Goal: Information Seeking & Learning: Learn about a topic

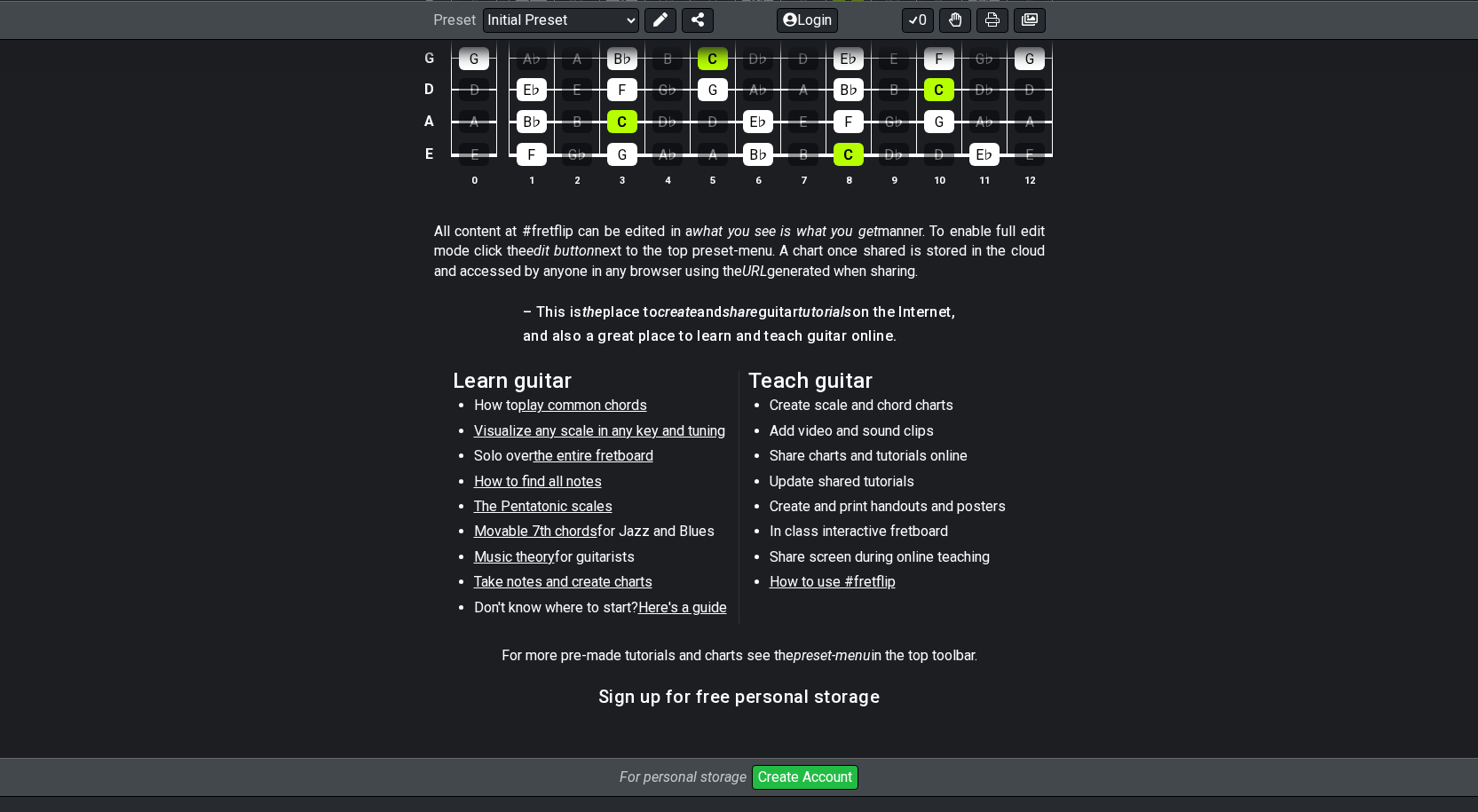
scroll to position [677, 0]
drag, startPoint x: 699, startPoint y: 428, endPoint x: 548, endPoint y: 435, distance: 151.2
click at [548, 435] on span "Visualize any scale in any key and tuning" at bounding box center [600, 431] width 251 height 17
select select "/guitar-scales"
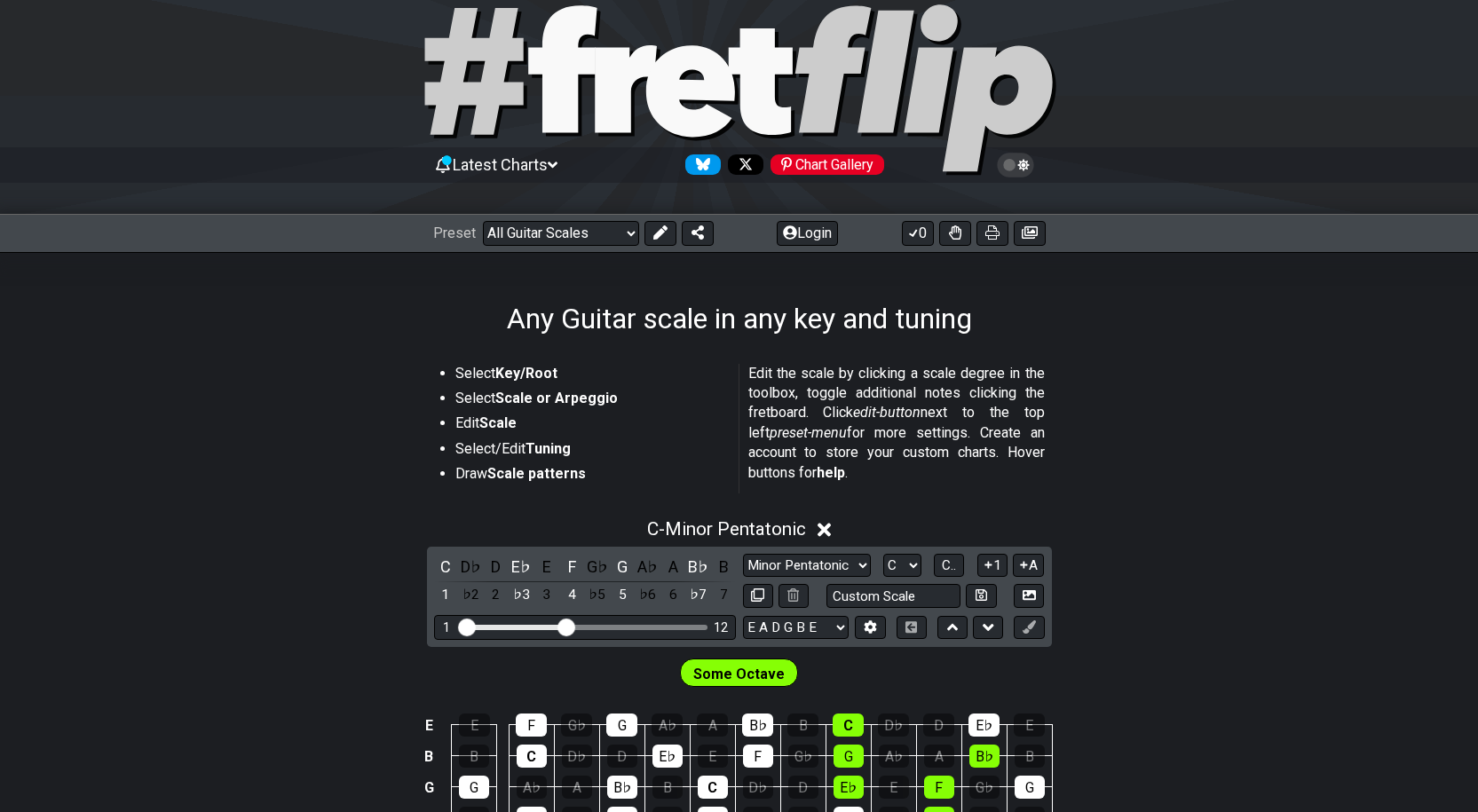
scroll to position [37, 0]
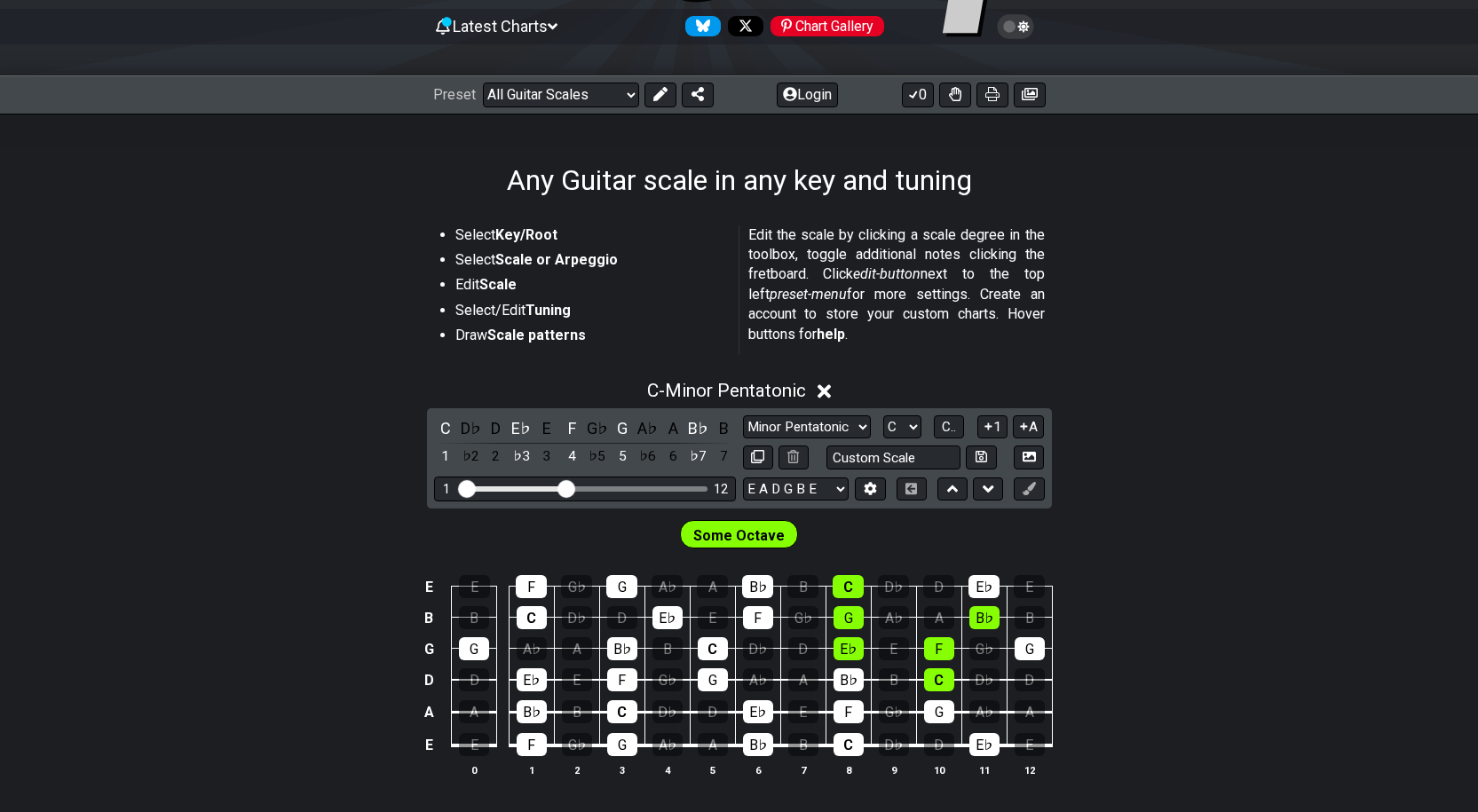
scroll to position [175, 0]
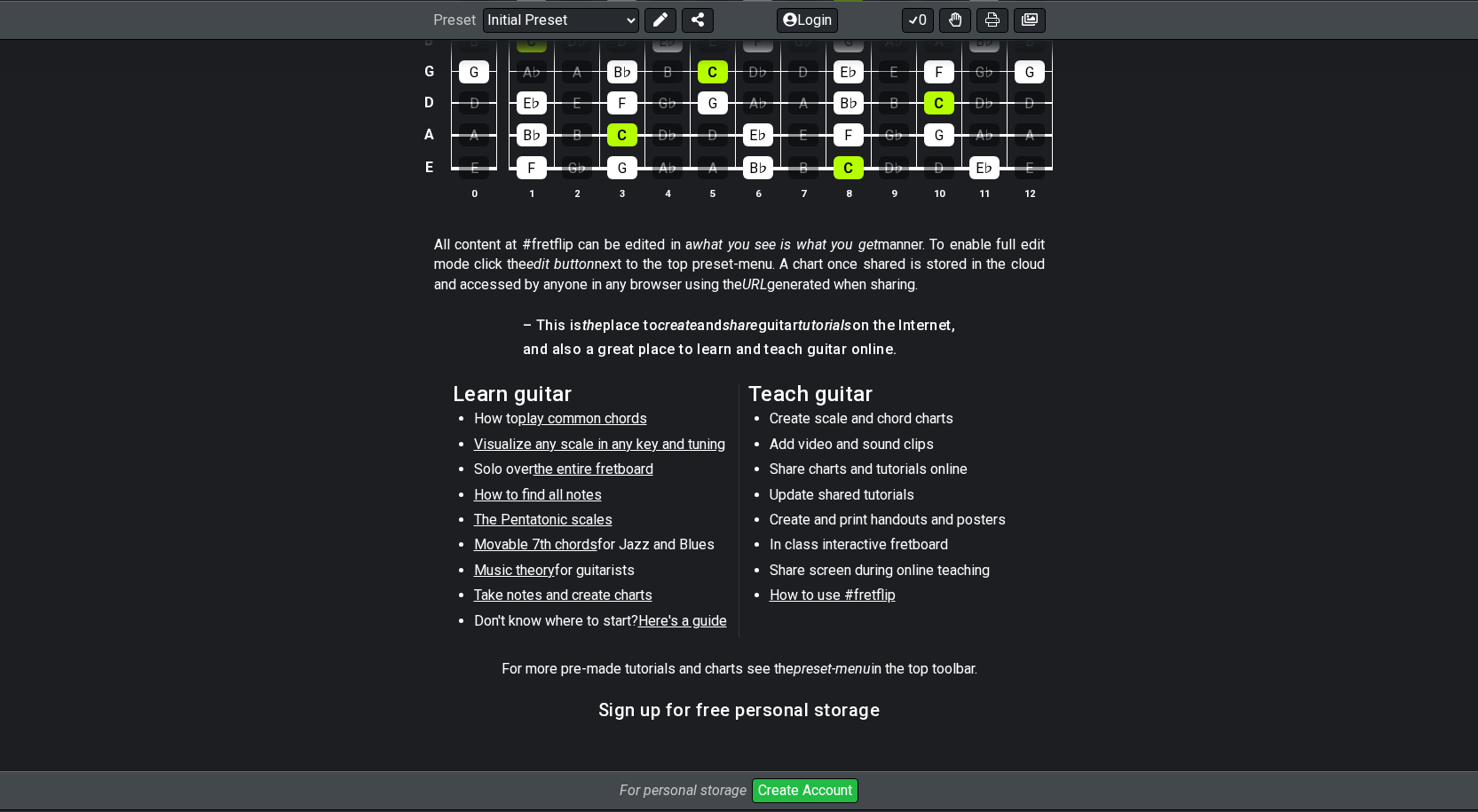
scroll to position [664, 0]
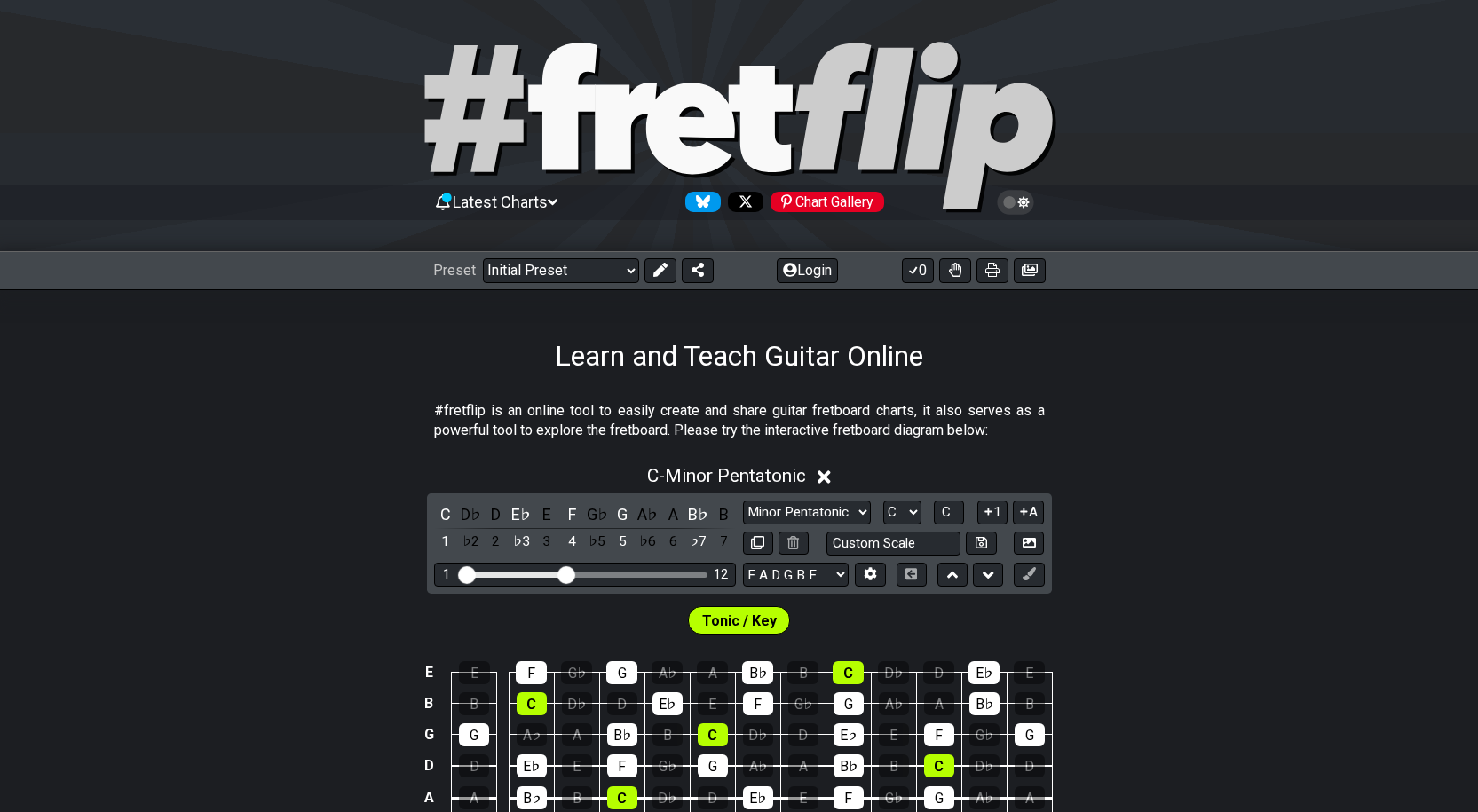
scroll to position [710, 0]
